Goal: Navigation & Orientation: Understand site structure

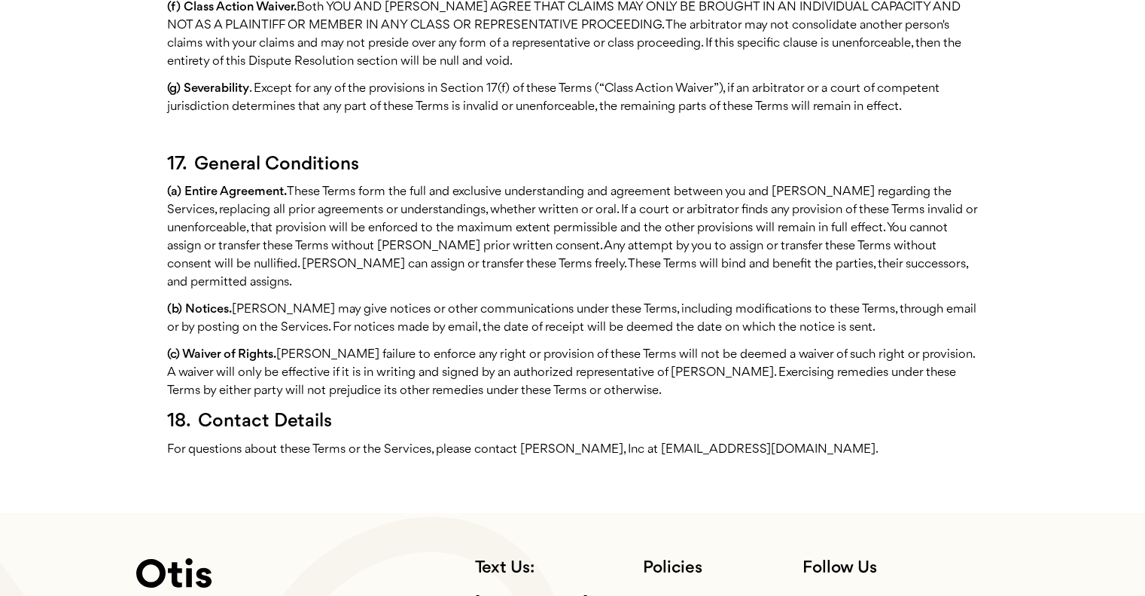
scroll to position [4618, 0]
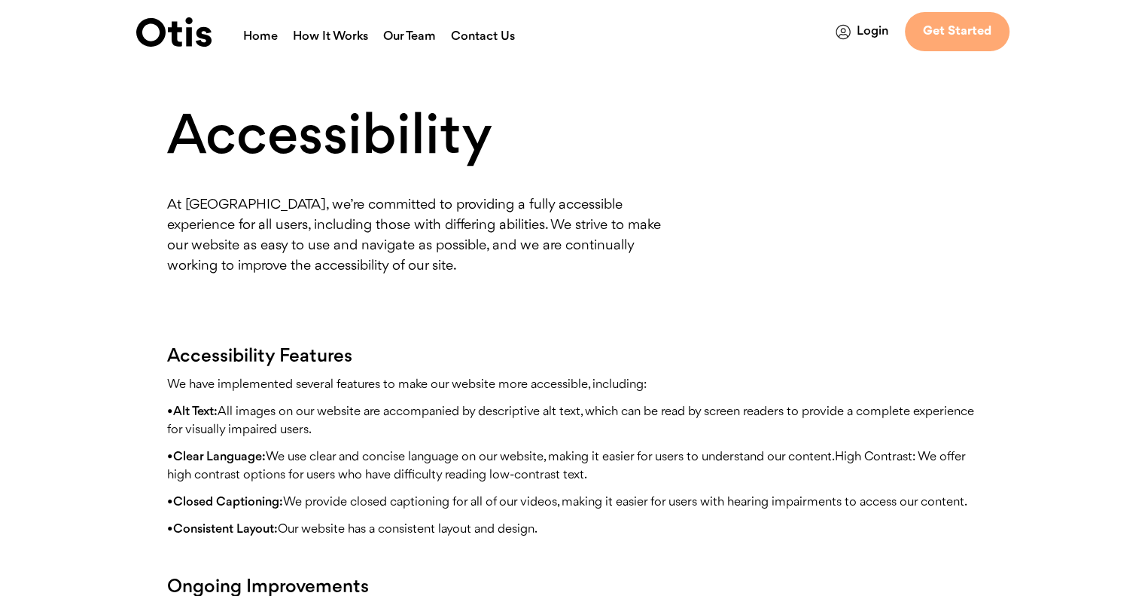
drag, startPoint x: 789, startPoint y: 209, endPoint x: 514, endPoint y: 46, distance: 319.8
click at [789, 209] on div "Accessibility At Otis, we’re committed to providing a fully accessible experien…" at bounding box center [572, 441] width 811 height 666
click at [346, 32] on link "How It Works" at bounding box center [330, 38] width 75 height 20
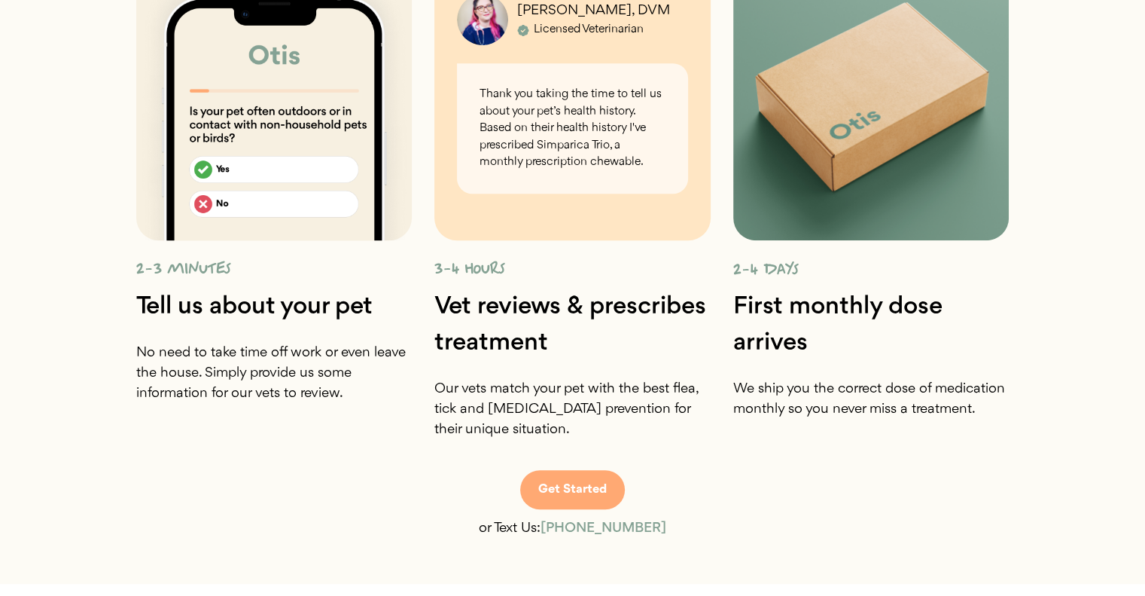
scroll to position [916, 0]
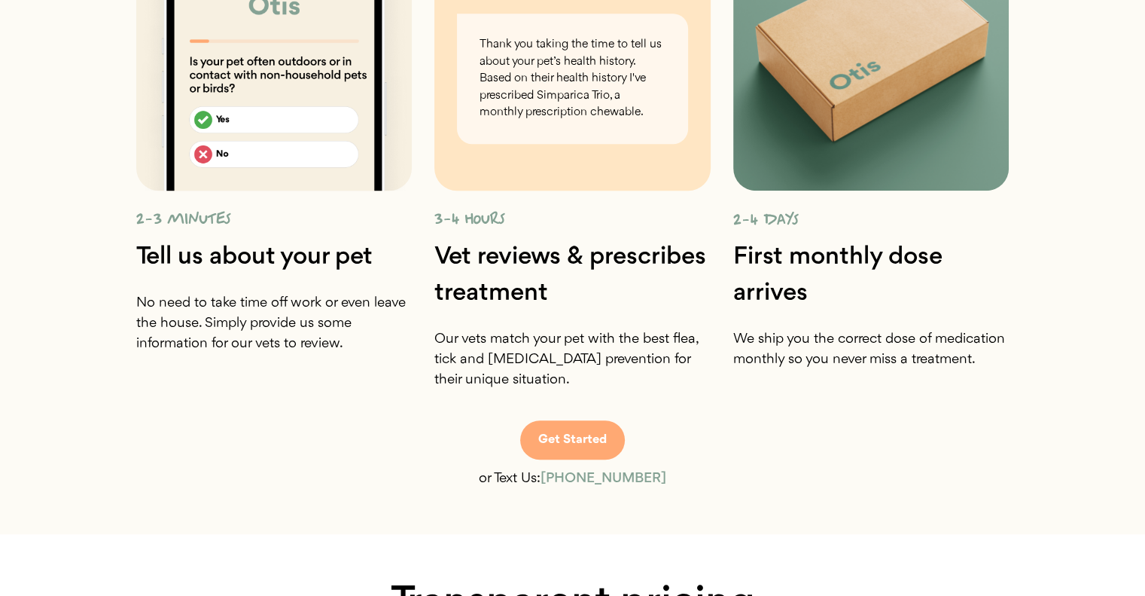
click at [1066, 279] on section "Quick online process No need to visit a vet clinic or pay for expensive appoint…" at bounding box center [572, 117] width 1145 height 835
click at [1038, 252] on section "Quick online process No need to visit a vet clinic or pay for expensive appoint…" at bounding box center [572, 117] width 1145 height 835
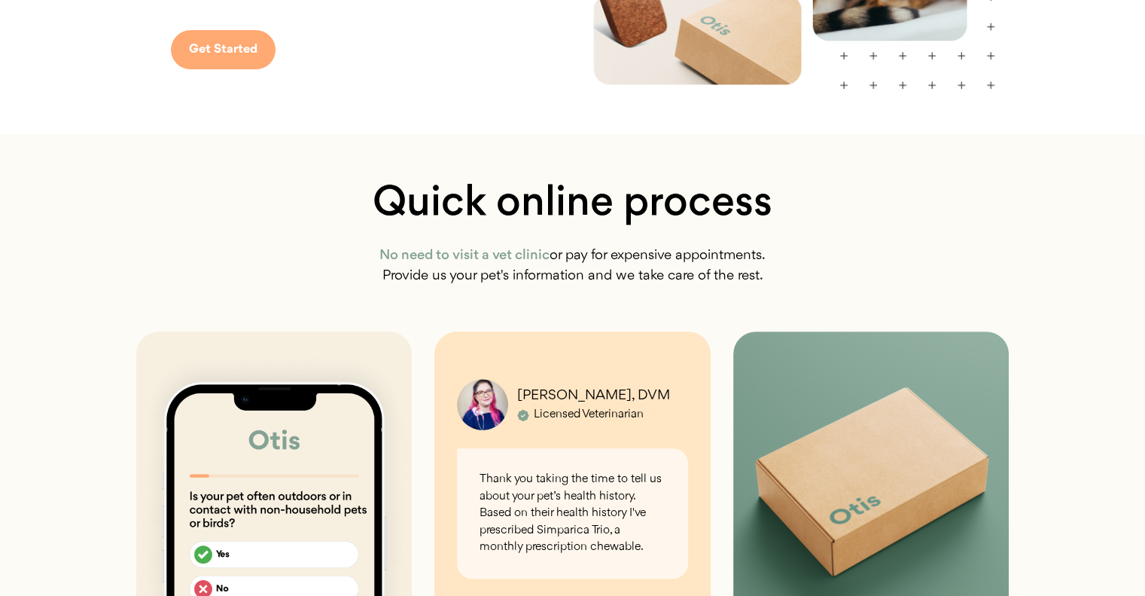
scroll to position [0, 0]
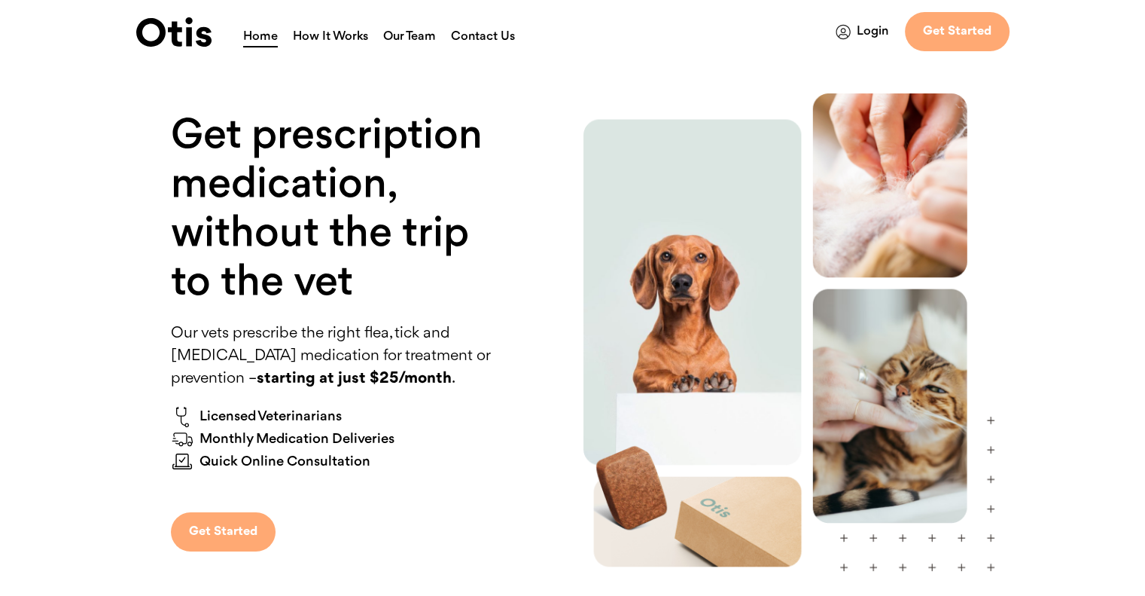
click at [181, 38] on img at bounding box center [173, 31] width 75 height 29
